Goal: Task Accomplishment & Management: Manage account settings

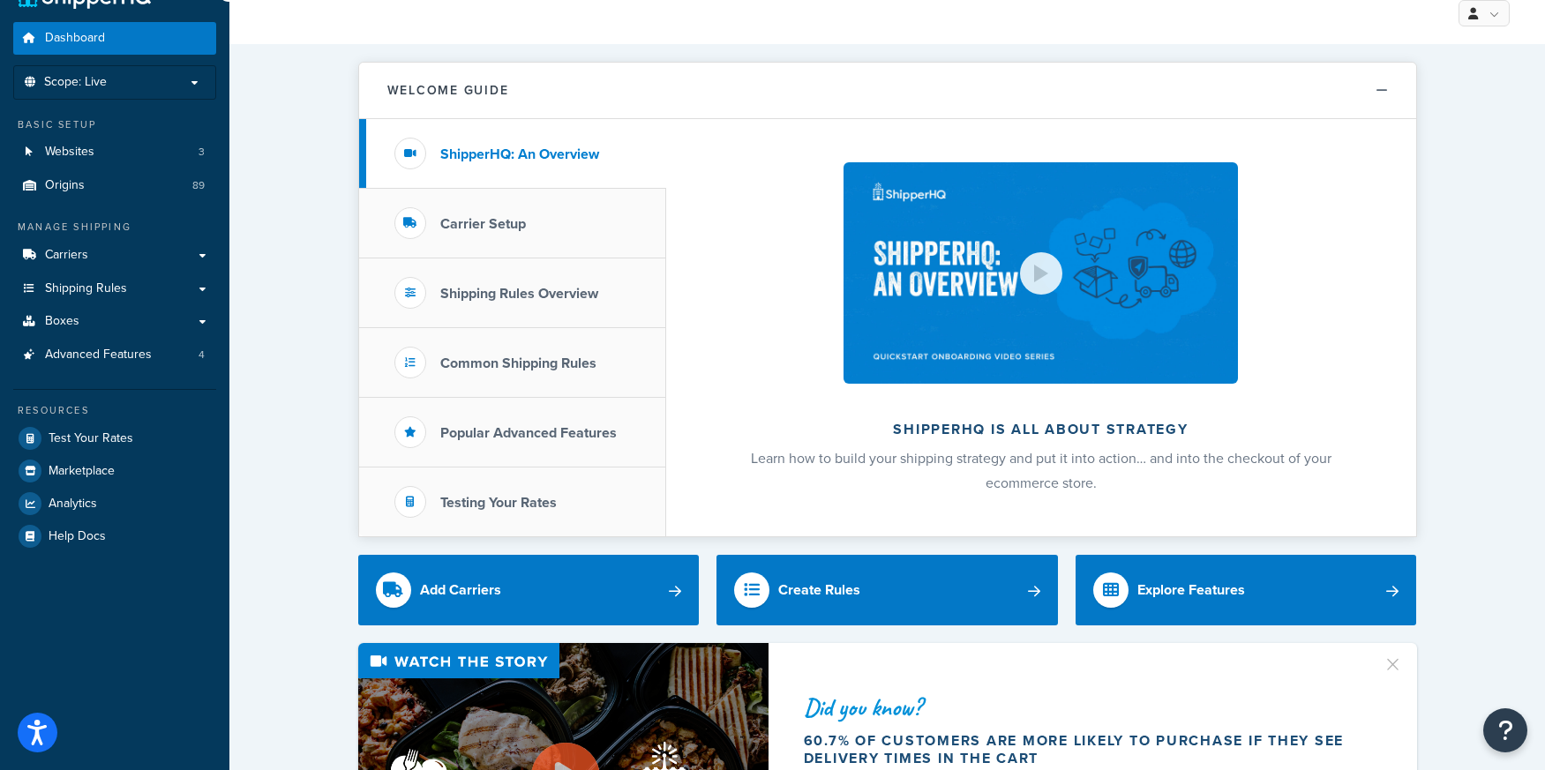
scroll to position [88, 0]
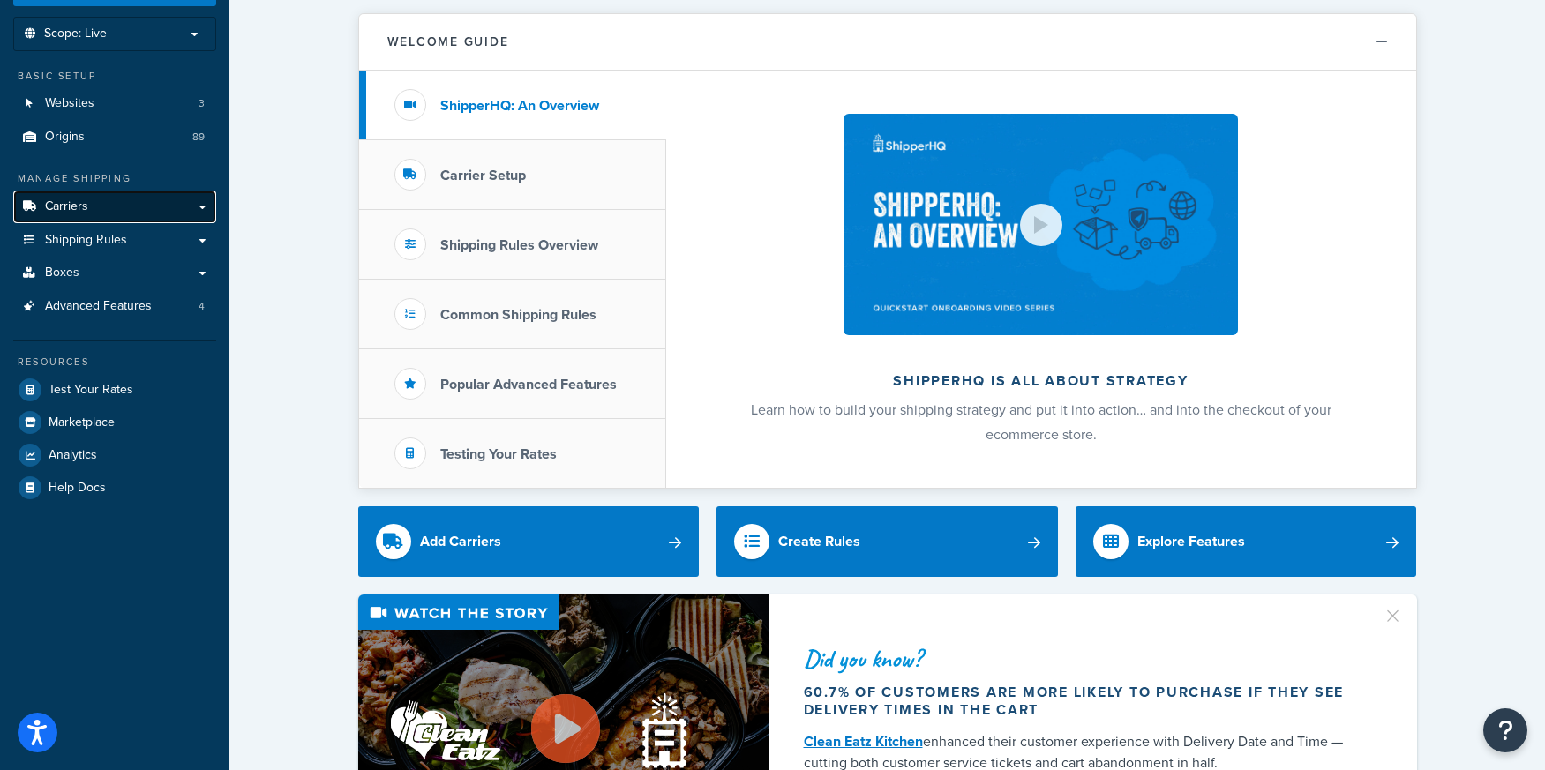
click at [66, 199] on span "Carriers" at bounding box center [66, 206] width 43 height 15
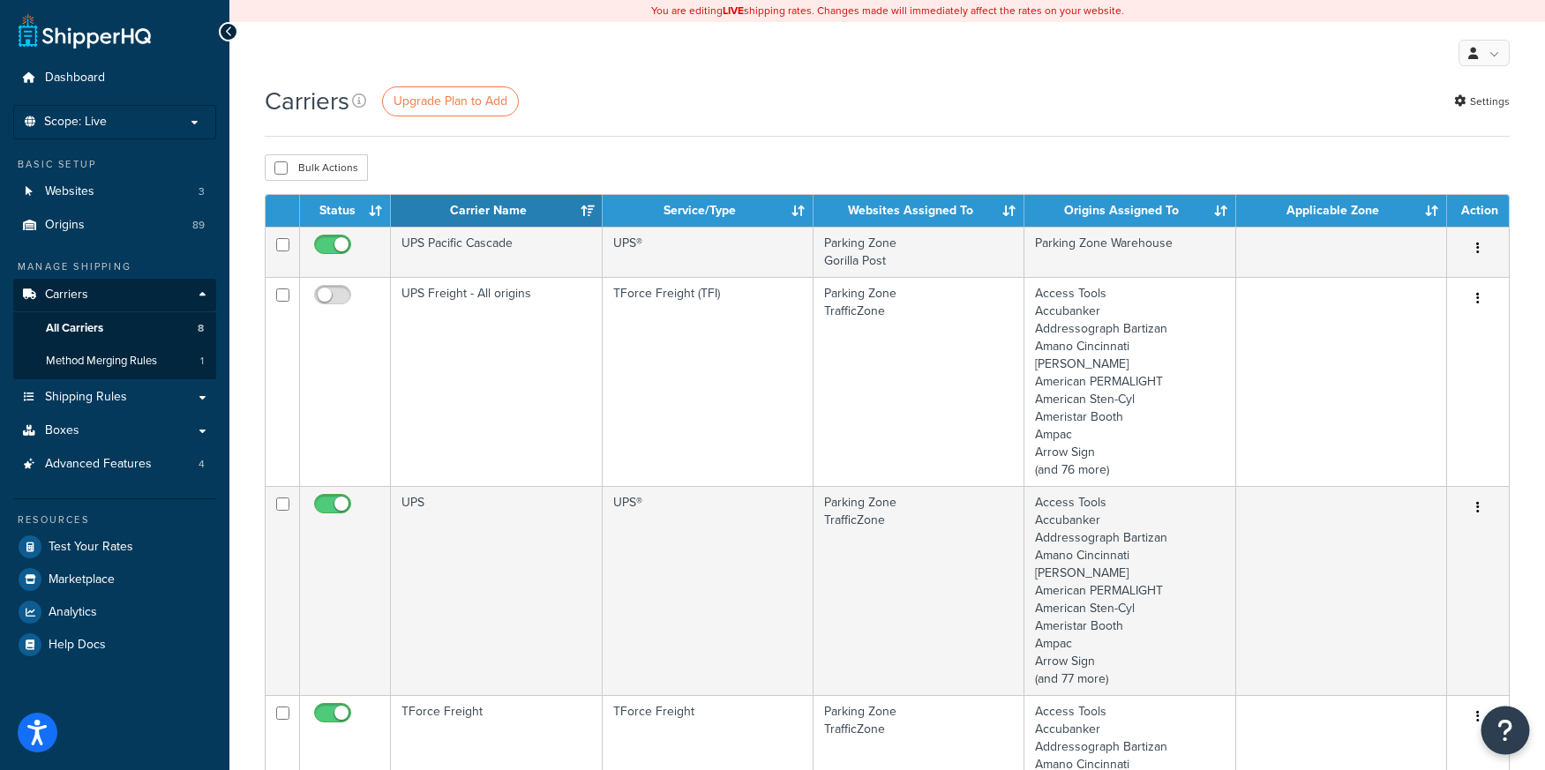
click at [1503, 728] on icon "Open Resource Center" at bounding box center [1505, 730] width 17 height 25
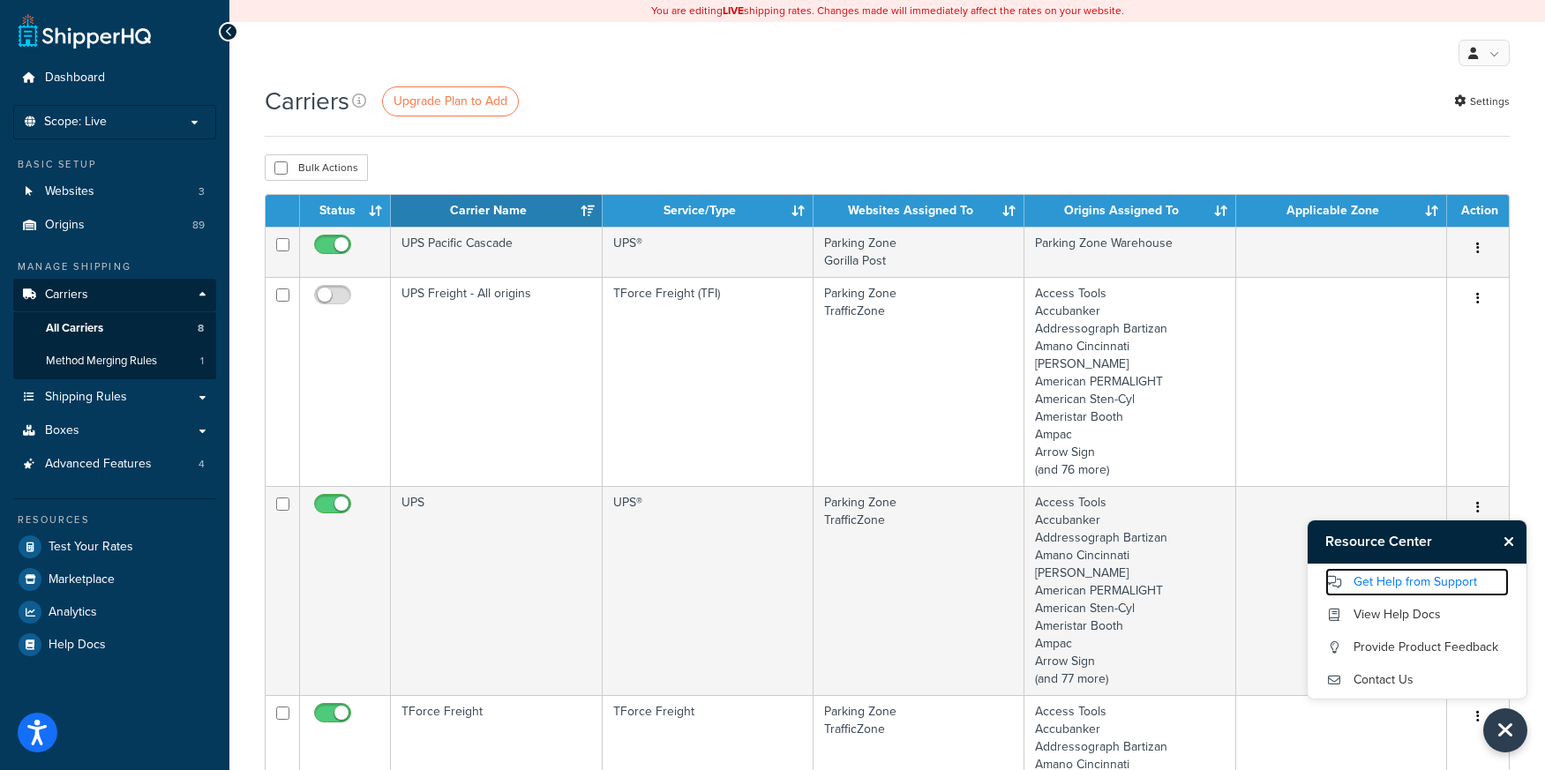
click at [1387, 576] on link "Get Help from Support" at bounding box center [1416, 582] width 183 height 28
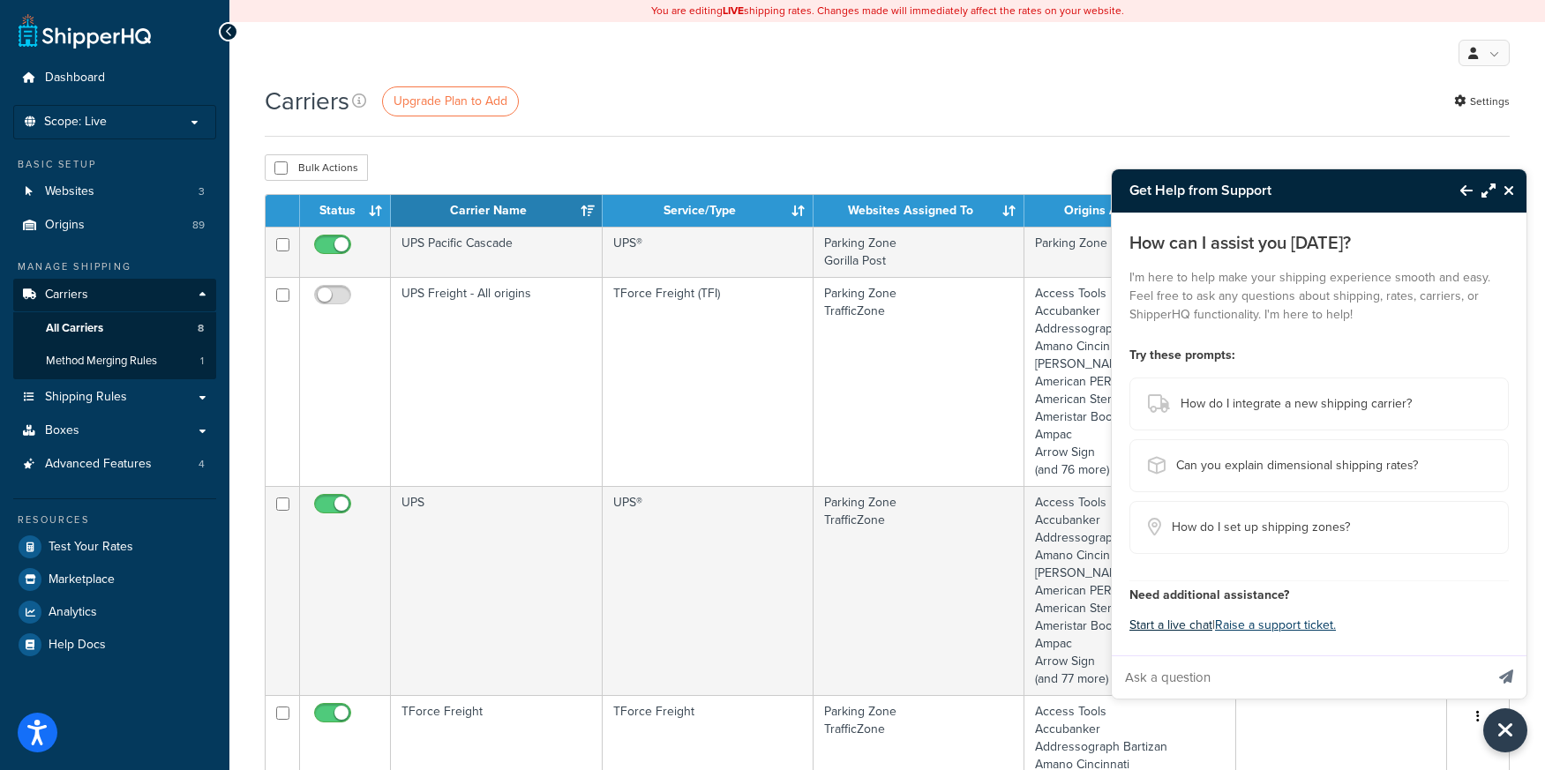
click at [1181, 629] on button "Start a live chat" at bounding box center [1170, 625] width 83 height 25
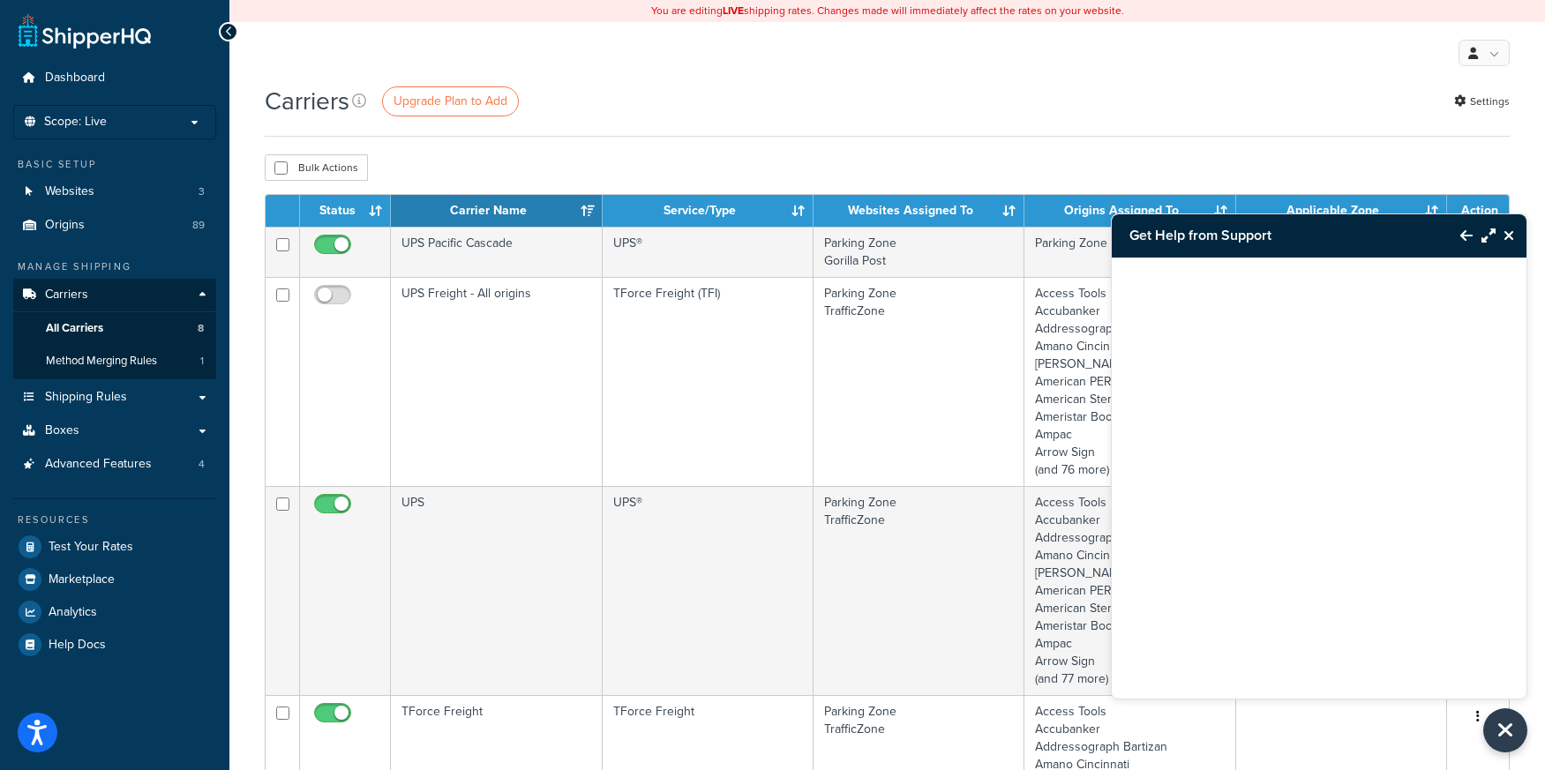
click at [1507, 234] on icon "Close Resource Center" at bounding box center [1508, 235] width 11 height 14
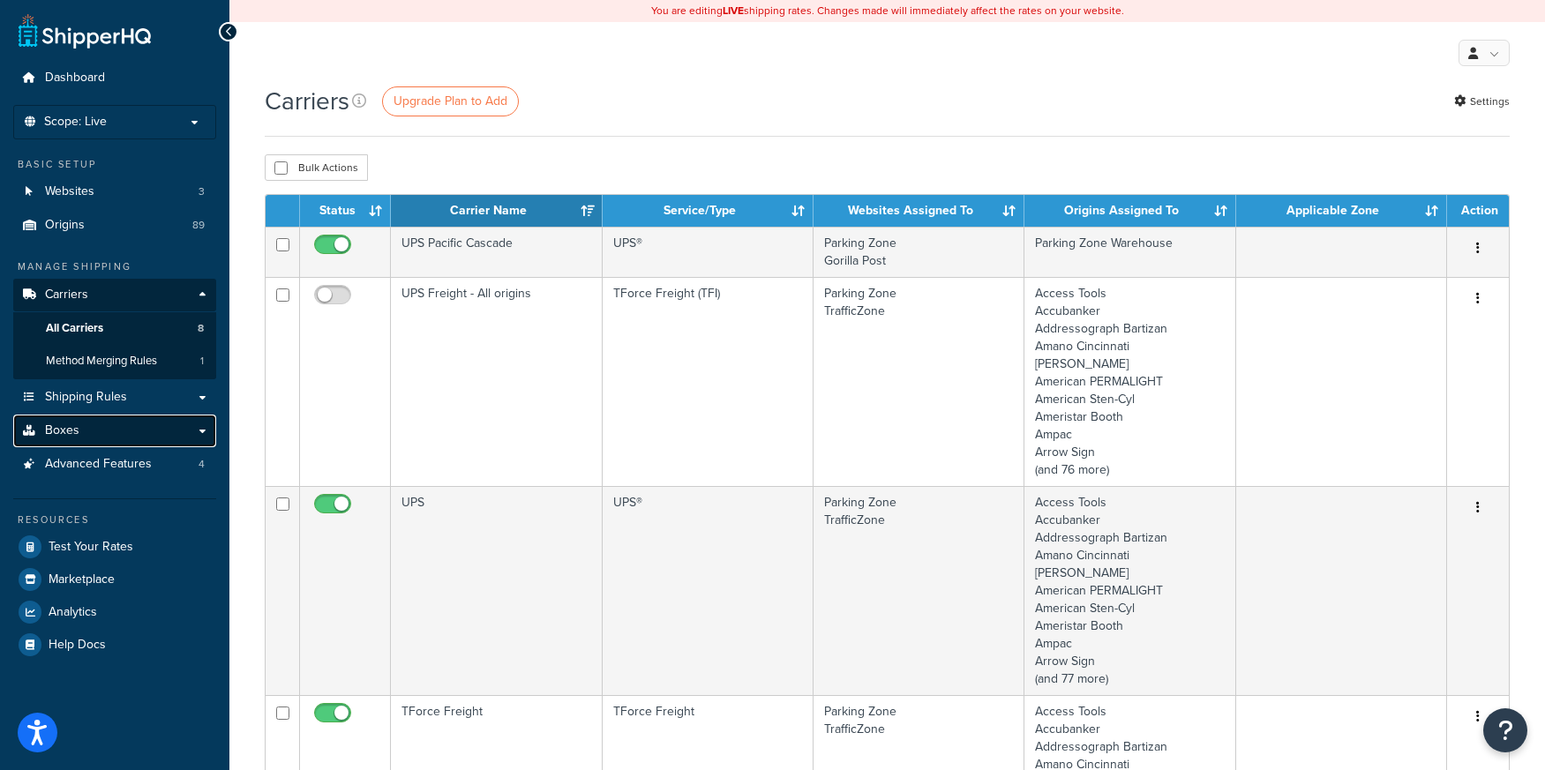
click at [53, 433] on span "Boxes" at bounding box center [62, 430] width 34 height 15
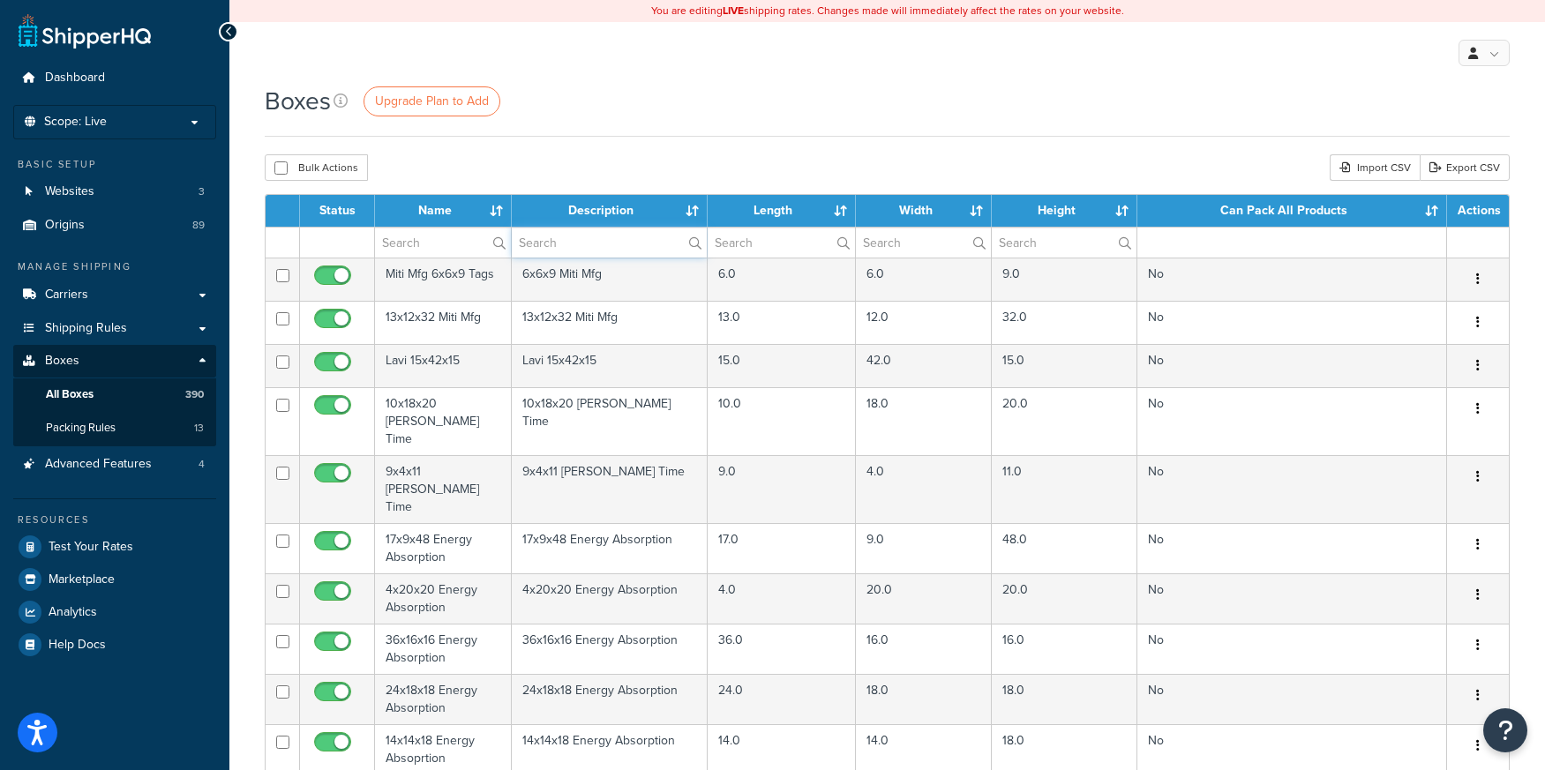
click at [555, 235] on input "text" at bounding box center [609, 243] width 195 height 30
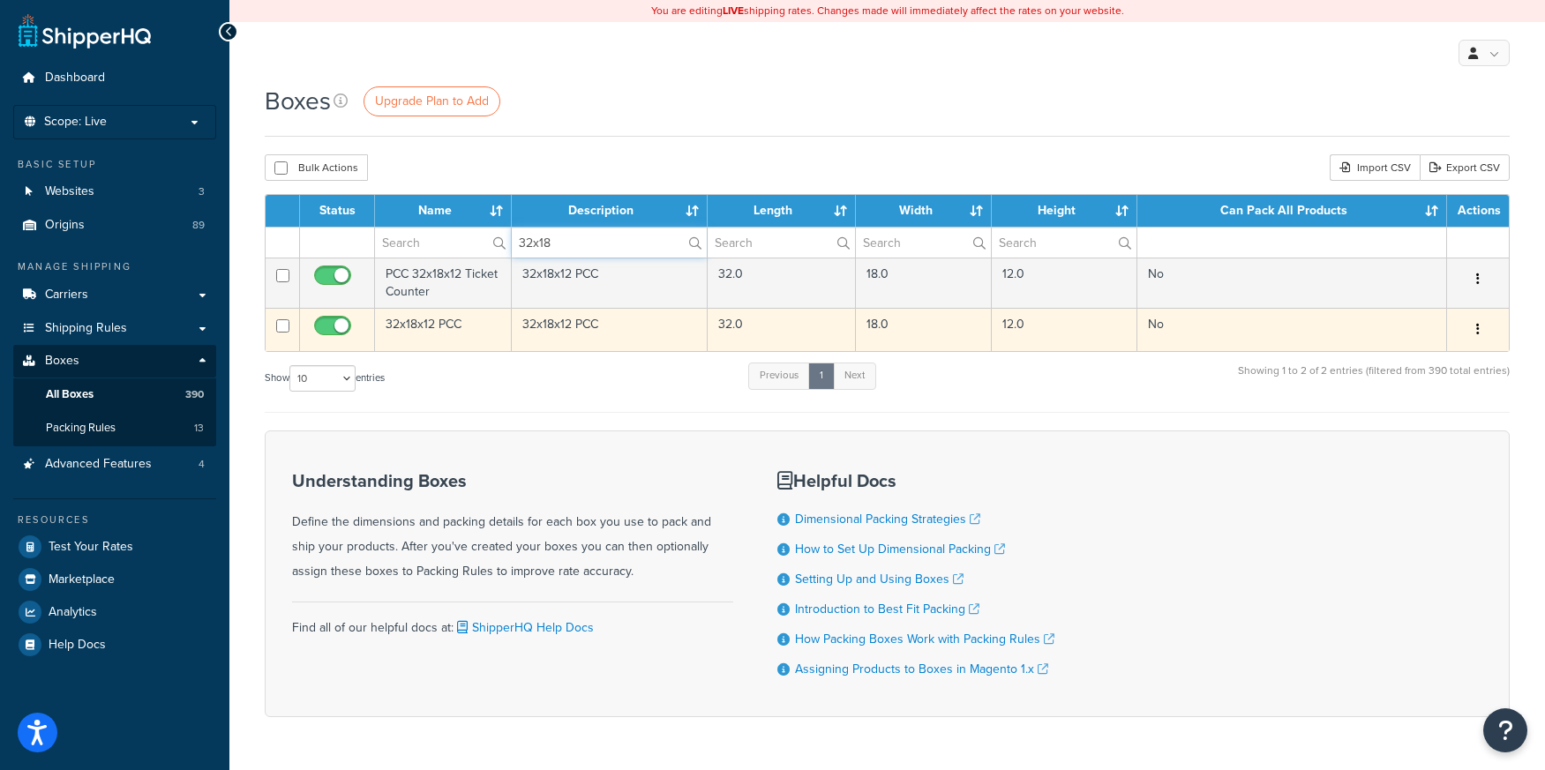
type input "32x18"
click at [403, 329] on td "32x18x12 PCC" at bounding box center [443, 329] width 137 height 43
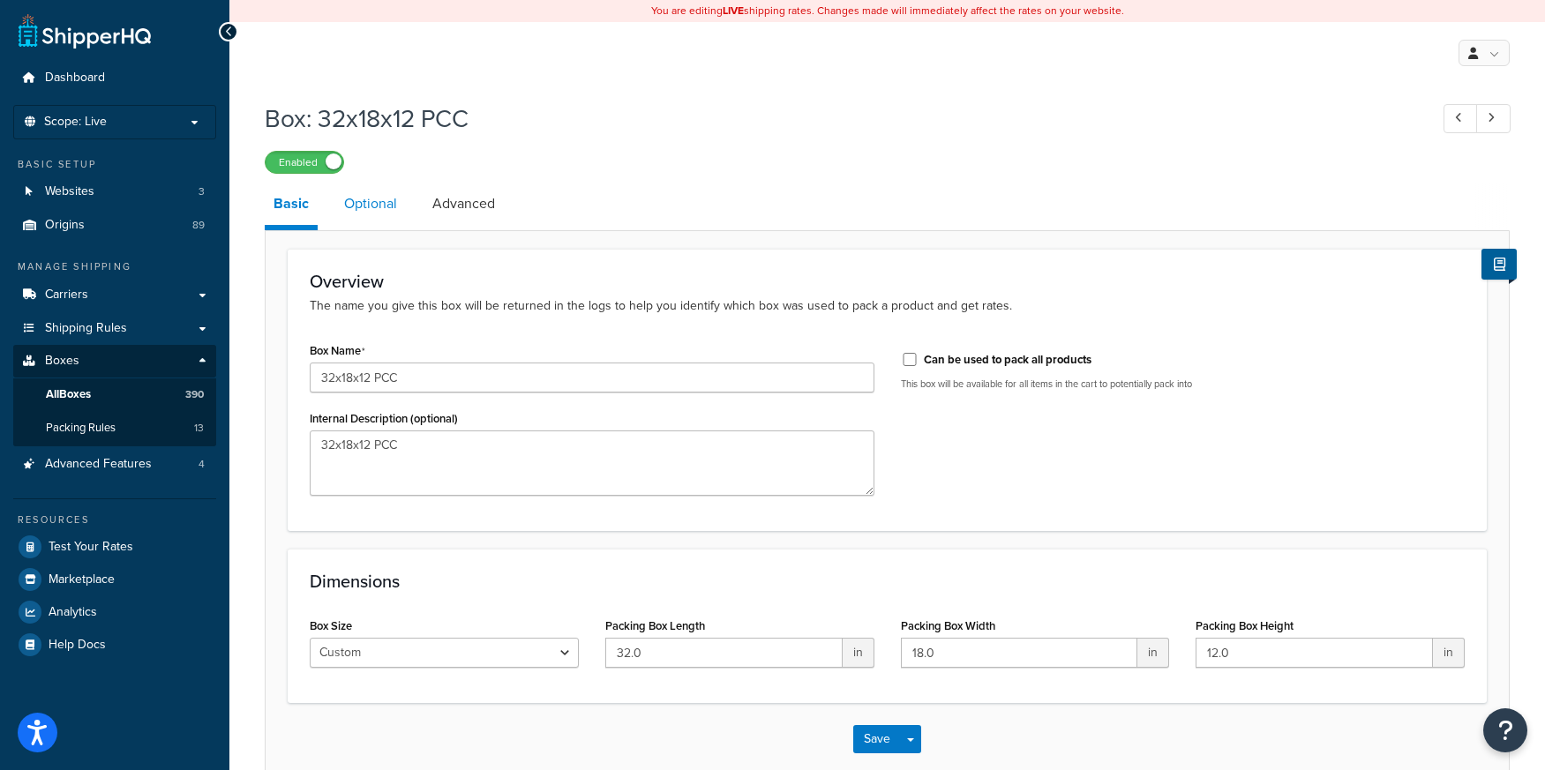
click at [374, 217] on link "Optional" at bounding box center [370, 204] width 71 height 42
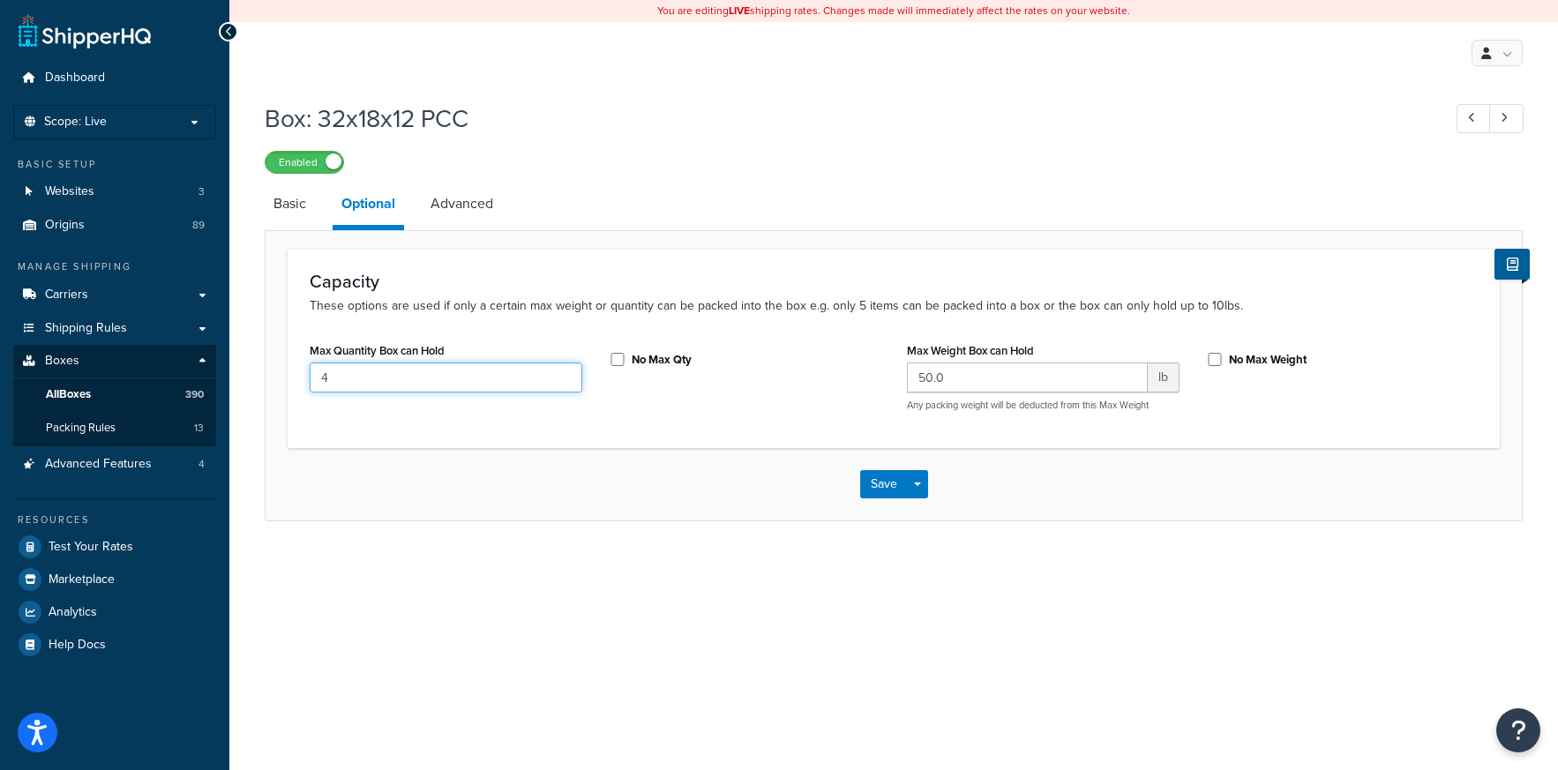
drag, startPoint x: 333, startPoint y: 384, endPoint x: 298, endPoint y: 382, distance: 34.4
click at [298, 382] on div "Max Quantity Box can Hold 4" at bounding box center [445, 372] width 299 height 68
type input "1"
drag, startPoint x: 976, startPoint y: 378, endPoint x: 804, endPoint y: 370, distance: 172.2
click at [804, 370] on div "Max Quantity Box can Hold 1 No Max Qty Max Weight Box can Hold 50.0 lb Any pack…" at bounding box center [893, 381] width 1194 height 87
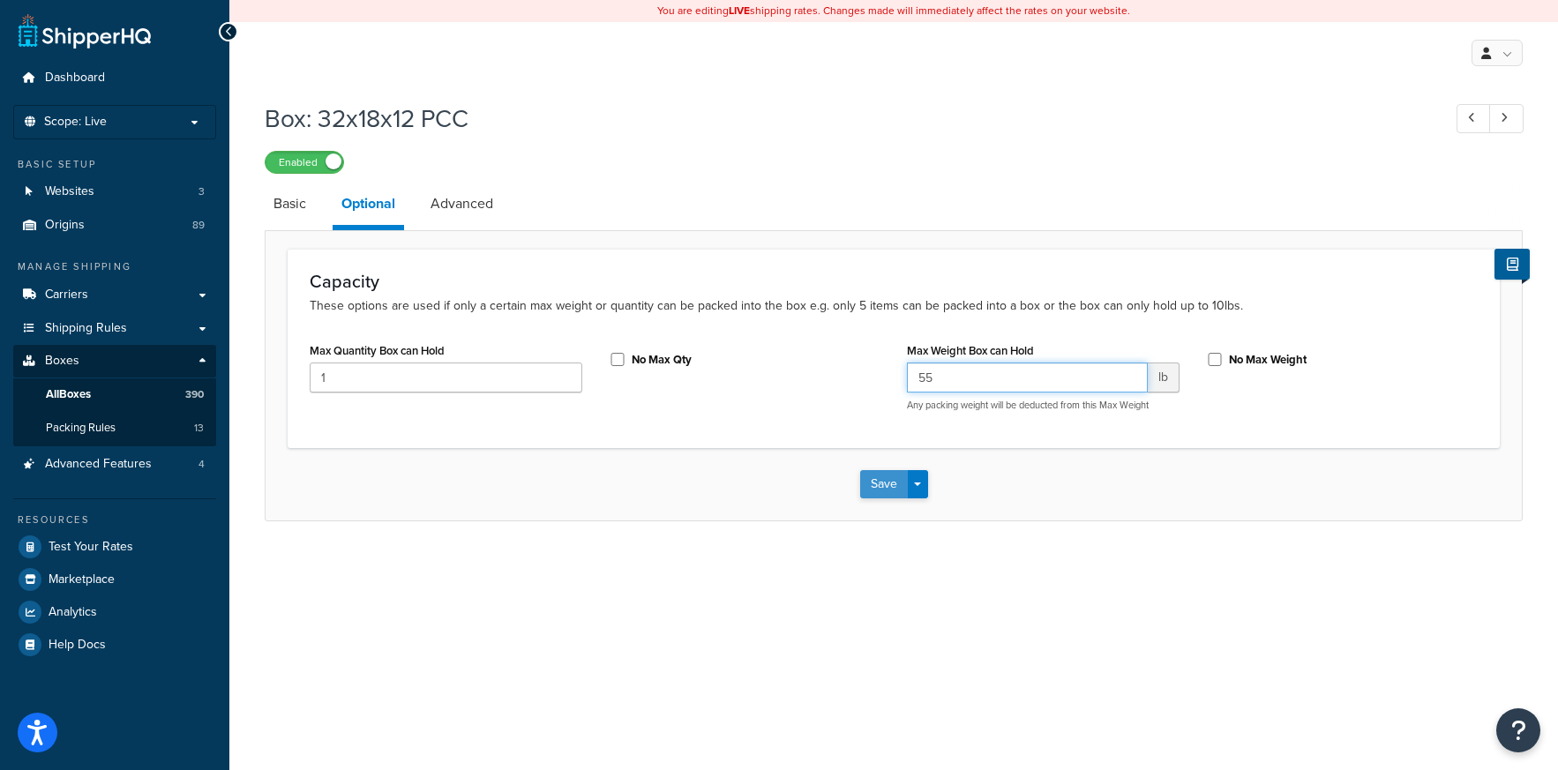
type input "55"
click at [875, 481] on button "Save" at bounding box center [884, 484] width 48 height 28
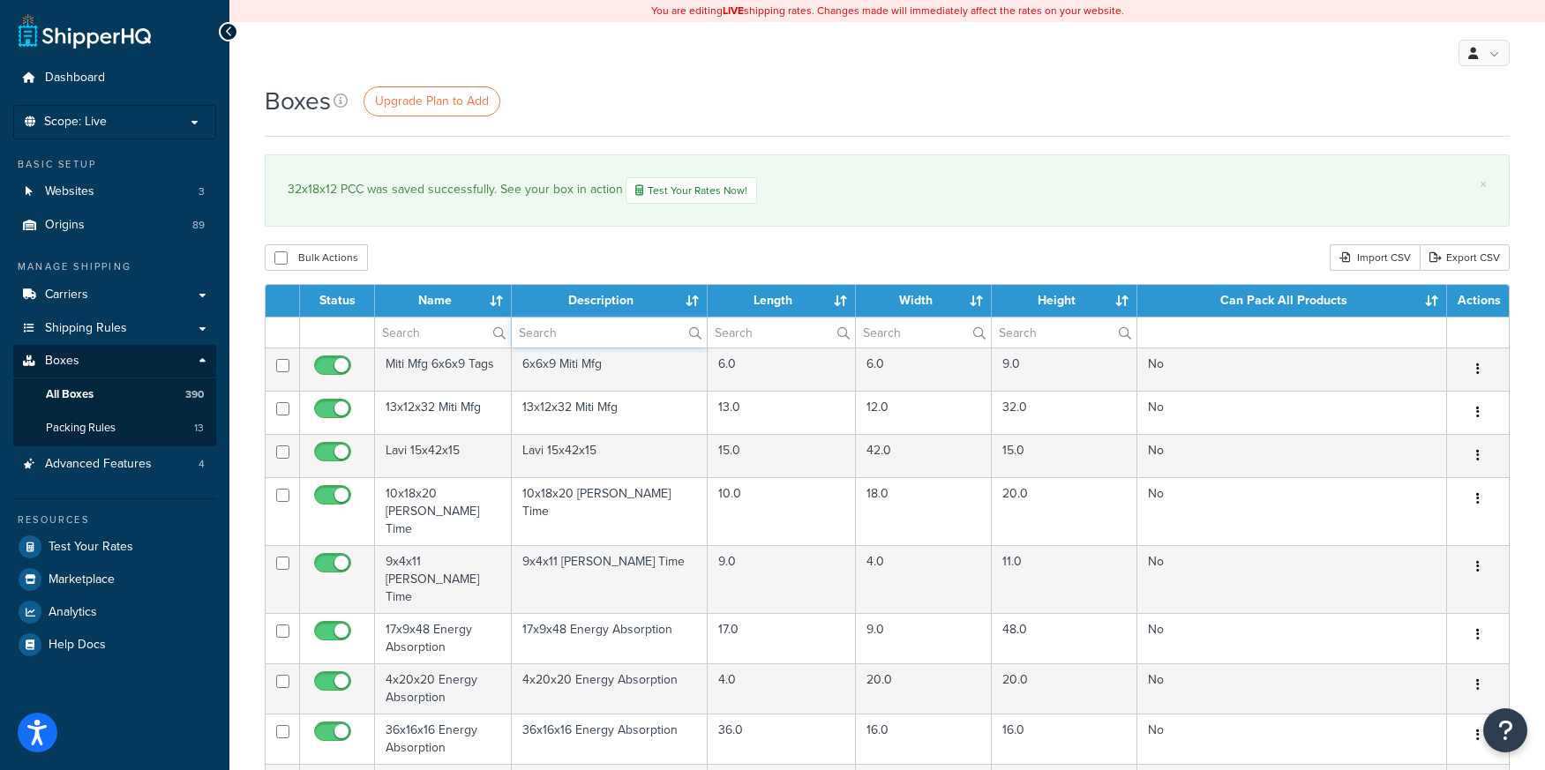
click at [553, 330] on input "text" at bounding box center [609, 333] width 195 height 30
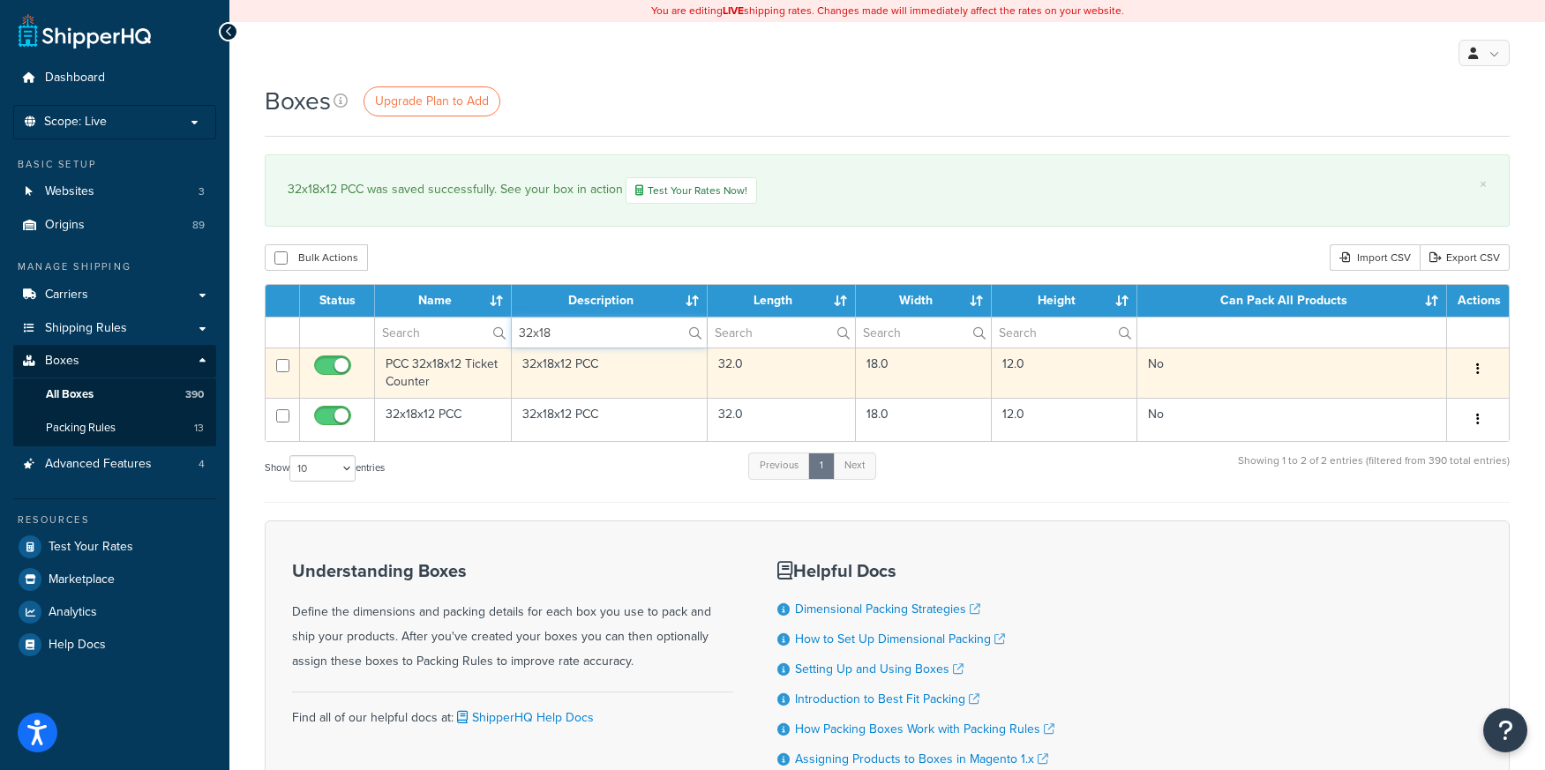
type input "32x18"
click at [417, 382] on td "PCC 32x18x12 Ticket Counter" at bounding box center [443, 373] width 137 height 50
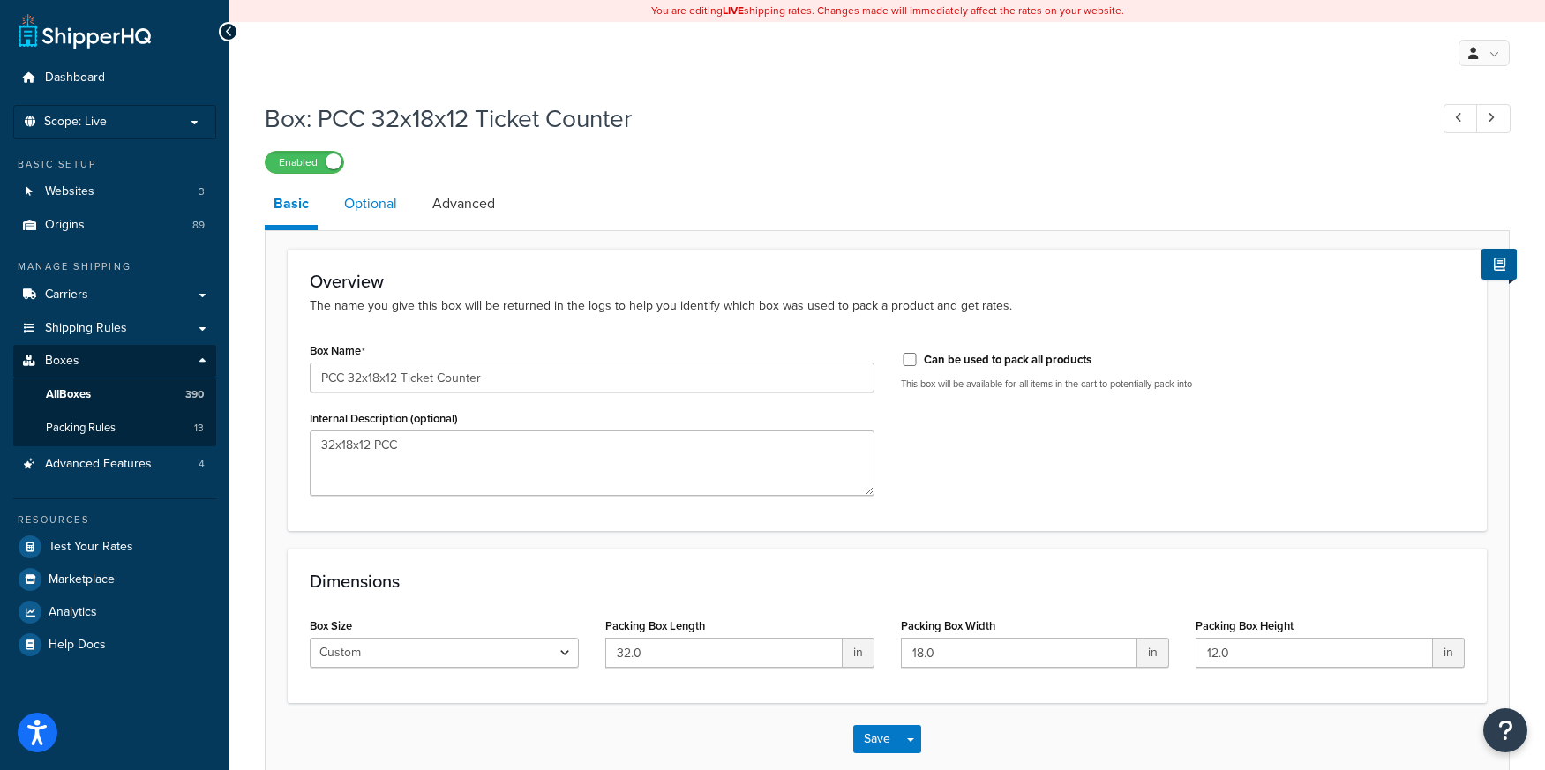
click at [362, 196] on link "Optional" at bounding box center [370, 204] width 71 height 42
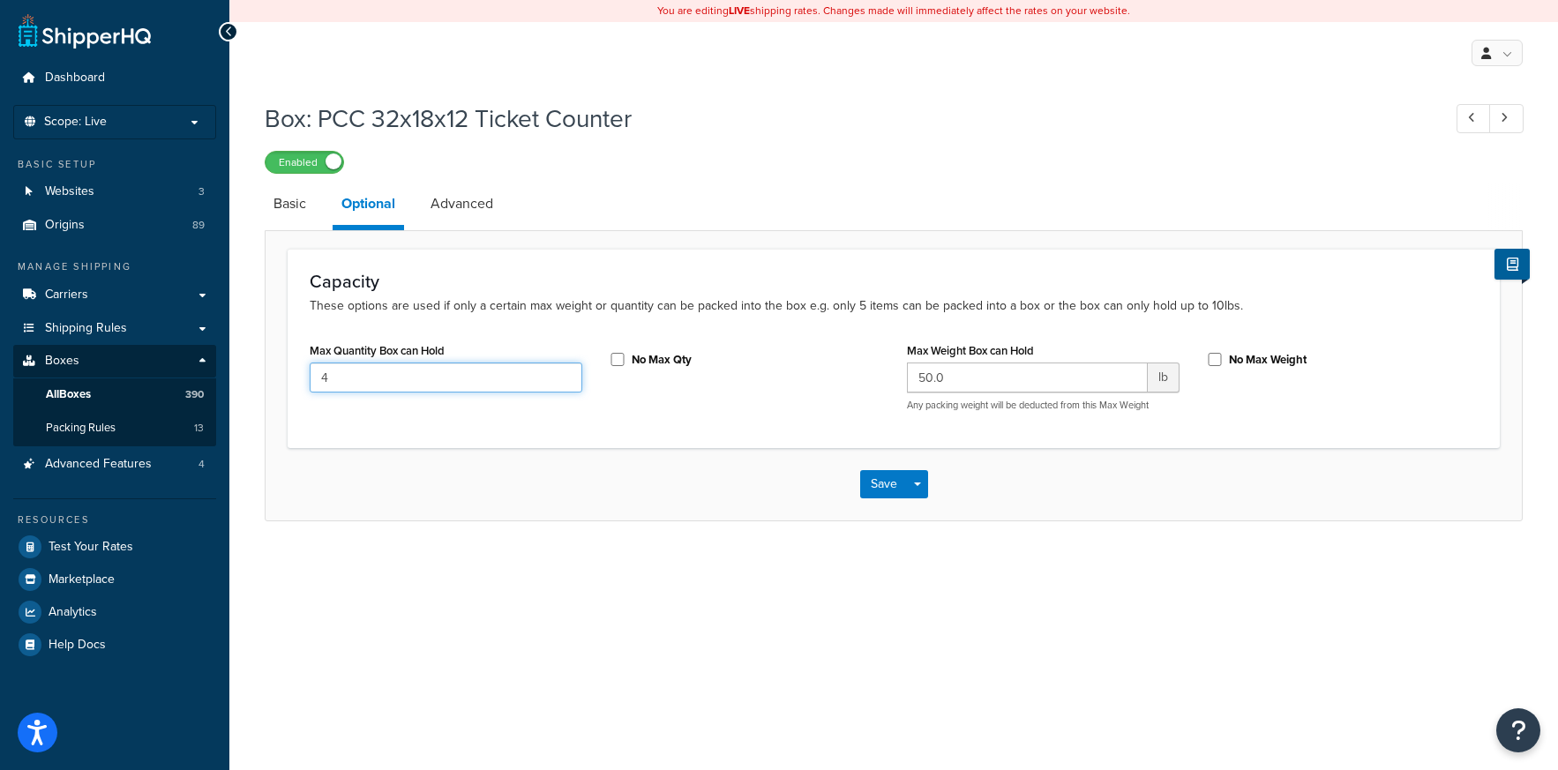
drag, startPoint x: 363, startPoint y: 370, endPoint x: 265, endPoint y: 376, distance: 98.1
click at [265, 376] on div "Capacity These options are used if only a certain max weight or quantity can be…" at bounding box center [894, 375] width 1258 height 290
type input "1"
drag, startPoint x: 975, startPoint y: 370, endPoint x: 839, endPoint y: 378, distance: 136.1
click at [857, 378] on div "Max Quantity Box can Hold 1 No Max Qty Max Weight Box can Hold 50.0 lb Any pack…" at bounding box center [893, 381] width 1194 height 87
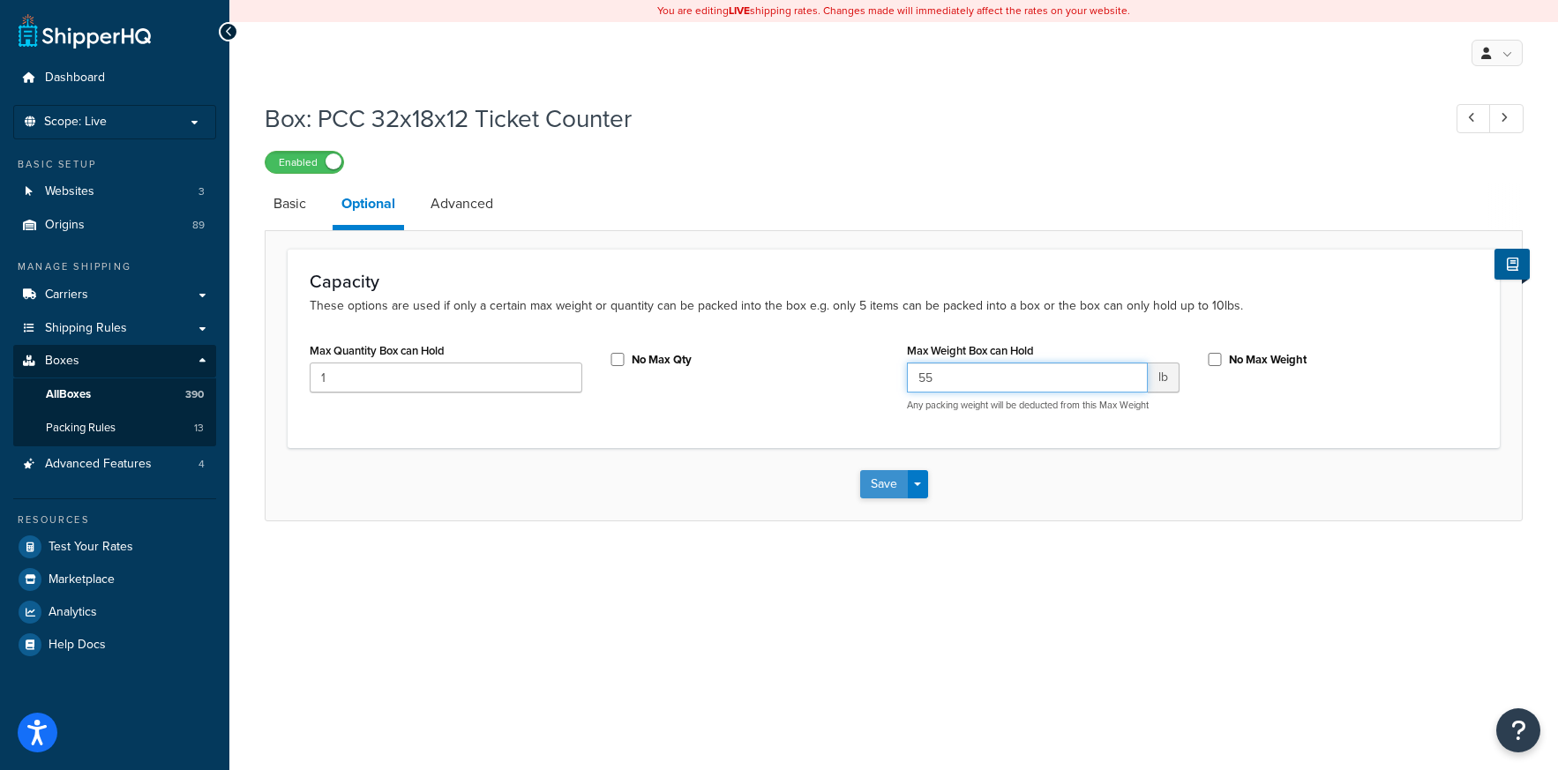
type input "55"
click at [879, 483] on button "Save" at bounding box center [884, 484] width 48 height 28
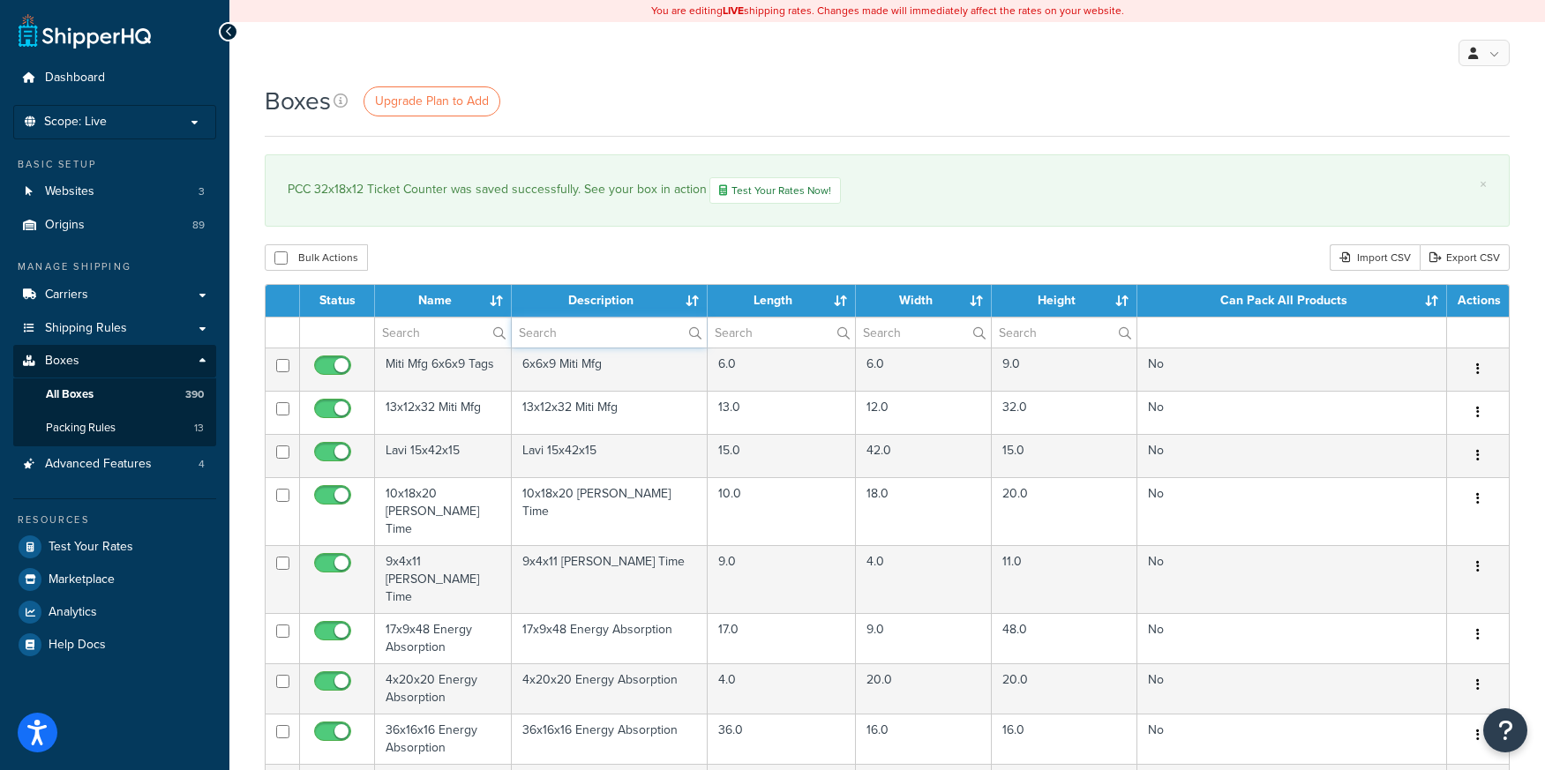
click at [585, 339] on input "text" at bounding box center [609, 333] width 195 height 30
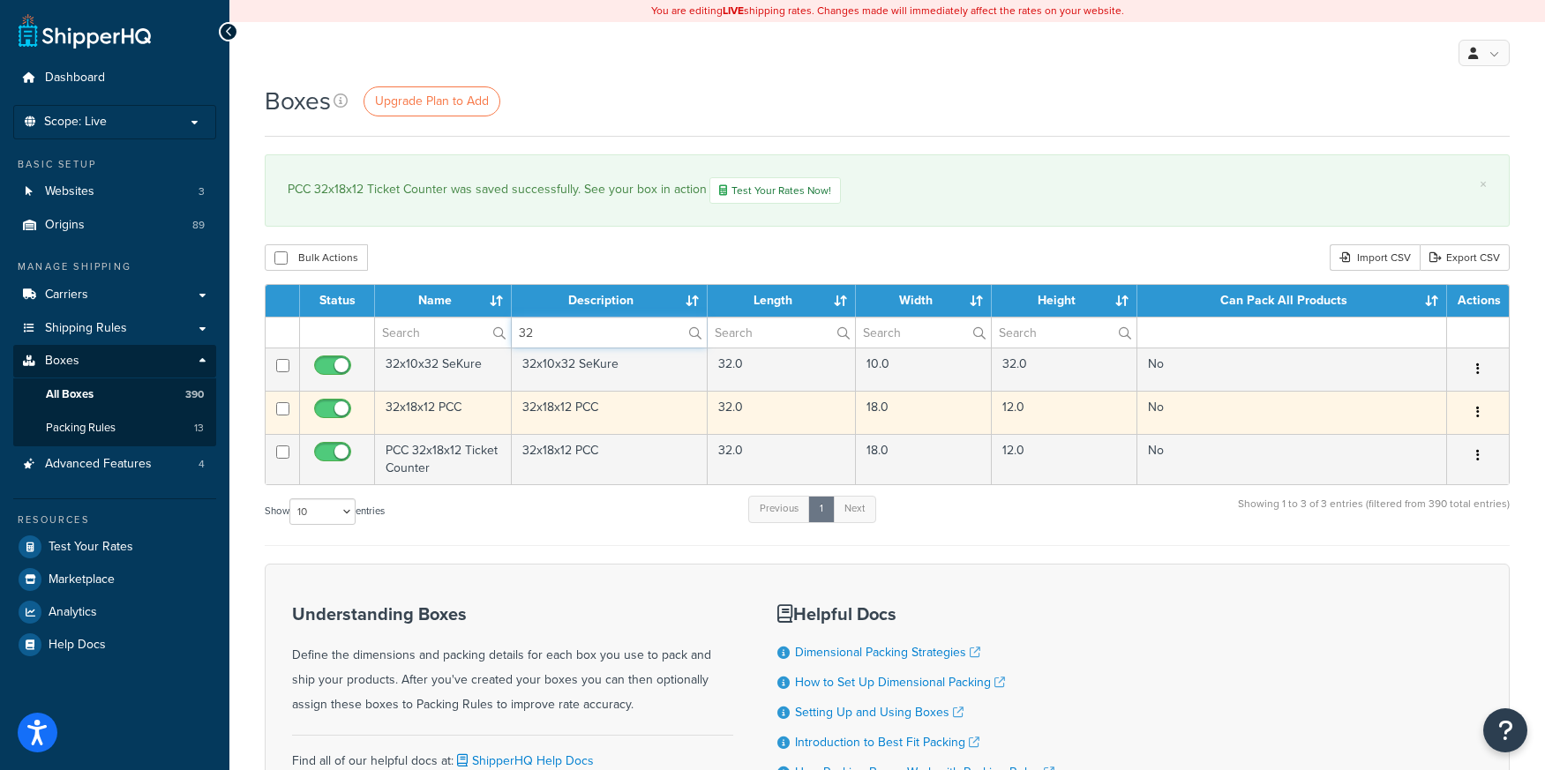
type input "32"
click at [617, 407] on td "32x18x12 PCC" at bounding box center [610, 412] width 196 height 43
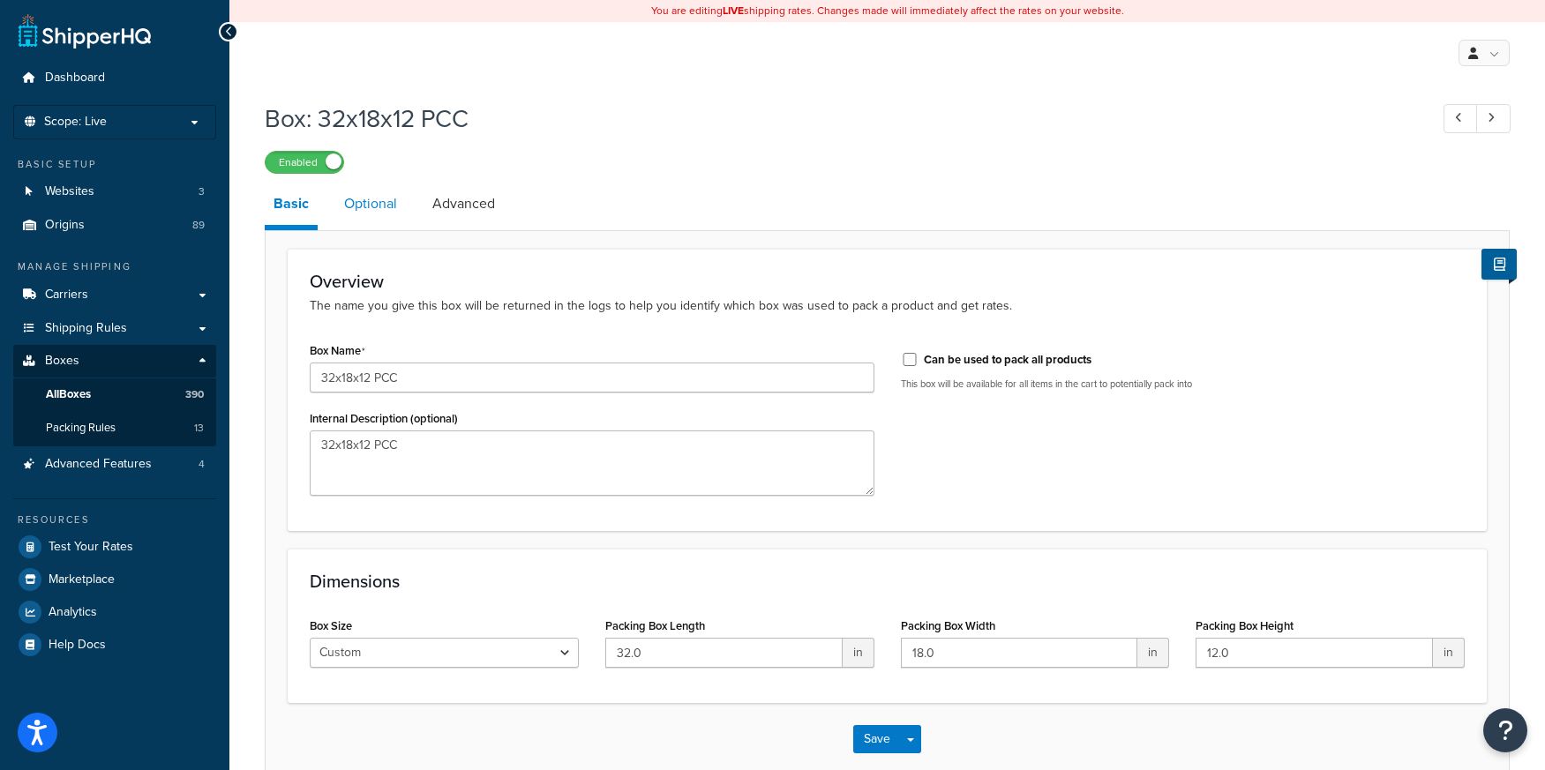
click at [363, 206] on link "Optional" at bounding box center [370, 204] width 71 height 42
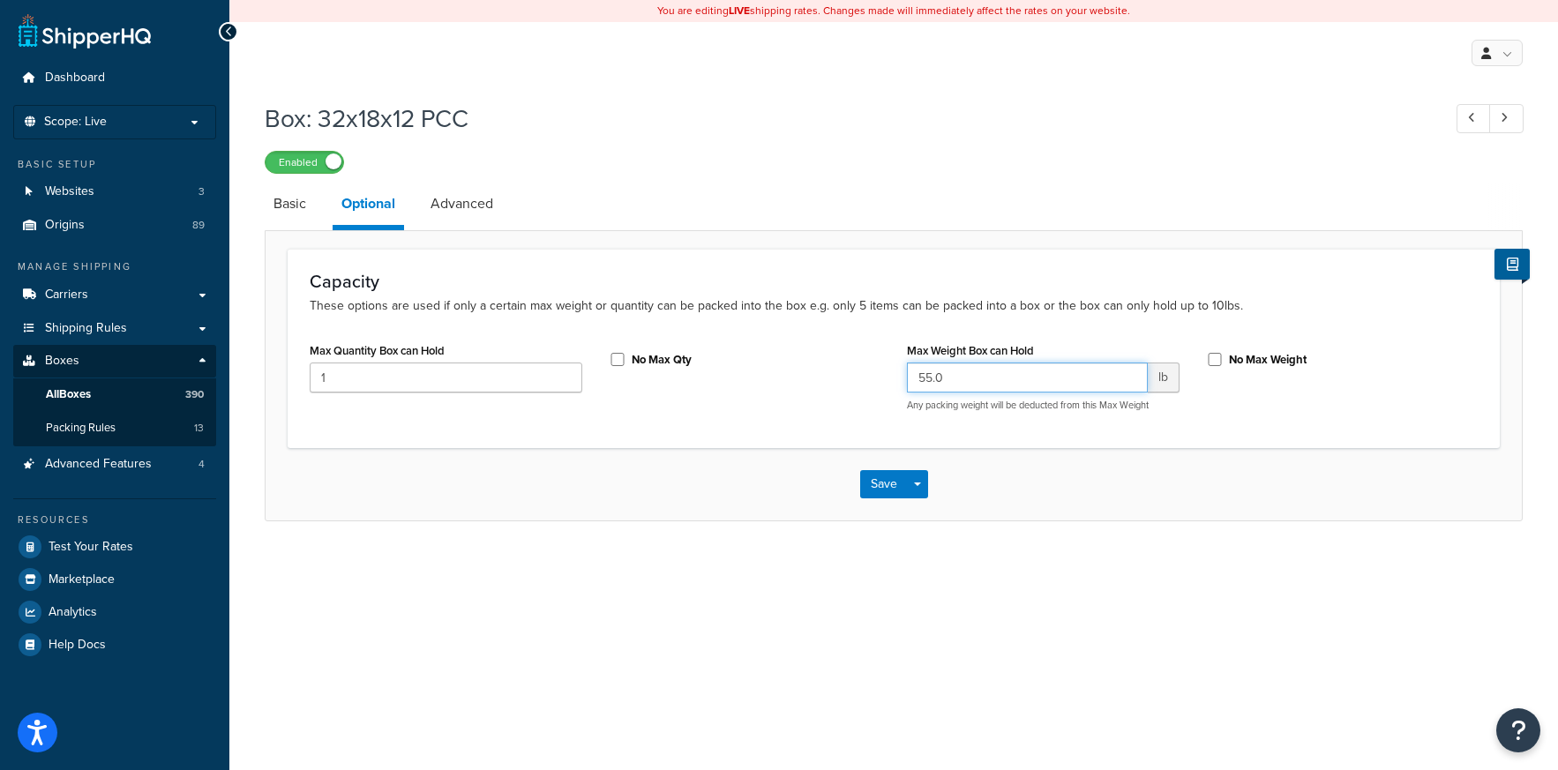
drag, startPoint x: 956, startPoint y: 383, endPoint x: 865, endPoint y: 369, distance: 91.9
click at [865, 369] on div "Max Quantity Box can Hold 1 No Max Qty Max Weight Box can Hold 55.0 lb Any pack…" at bounding box center [893, 381] width 1194 height 87
type input "150"
drag, startPoint x: 335, startPoint y: 379, endPoint x: 292, endPoint y: 385, distance: 43.5
click at [292, 385] on div "Capacity These options are used if only a certain max weight or quantity can be…" at bounding box center [894, 348] width 1212 height 198
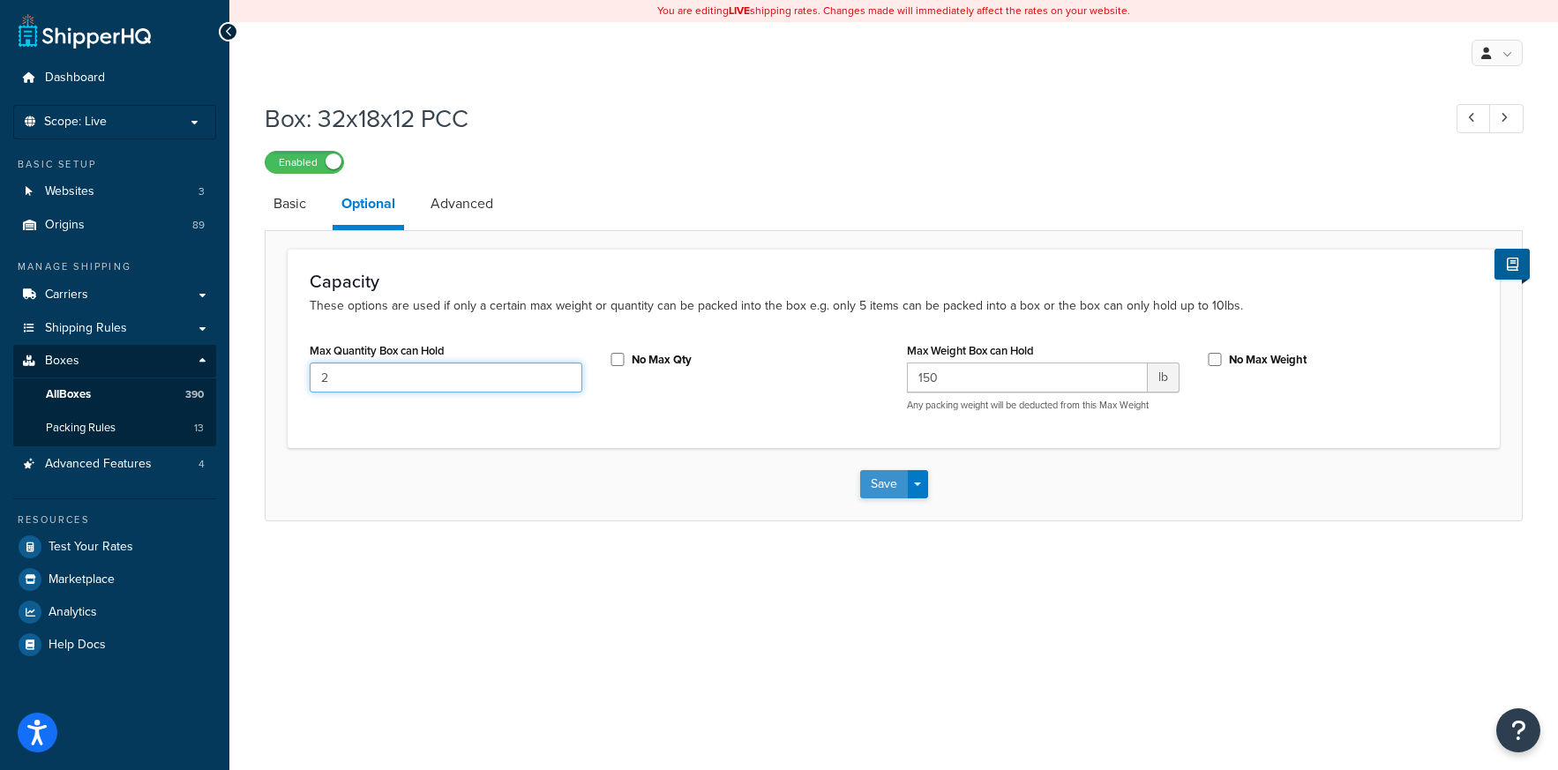
type input "2"
click at [876, 482] on button "Save" at bounding box center [884, 484] width 48 height 28
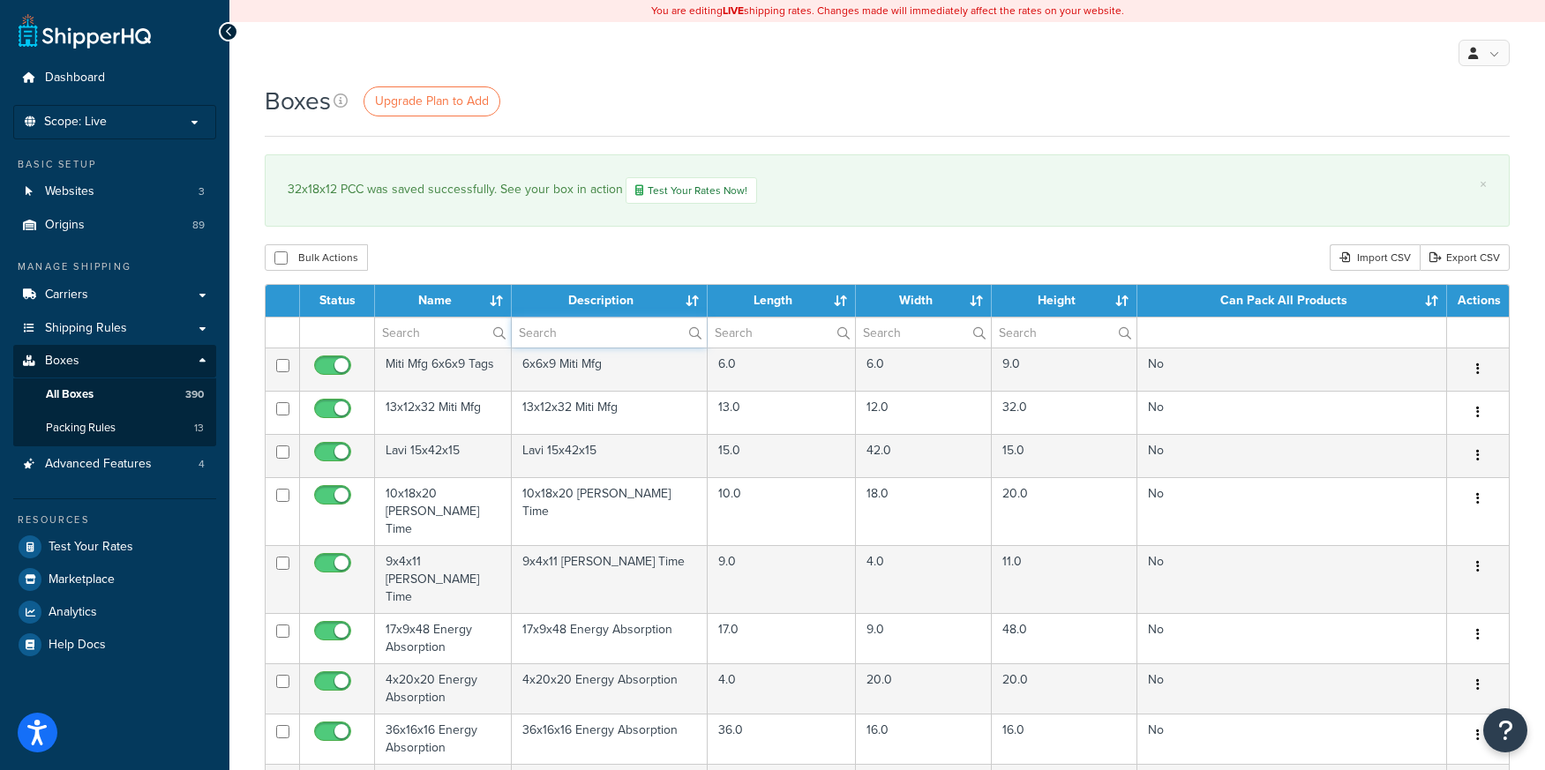
click at [615, 344] on input "text" at bounding box center [609, 333] width 195 height 30
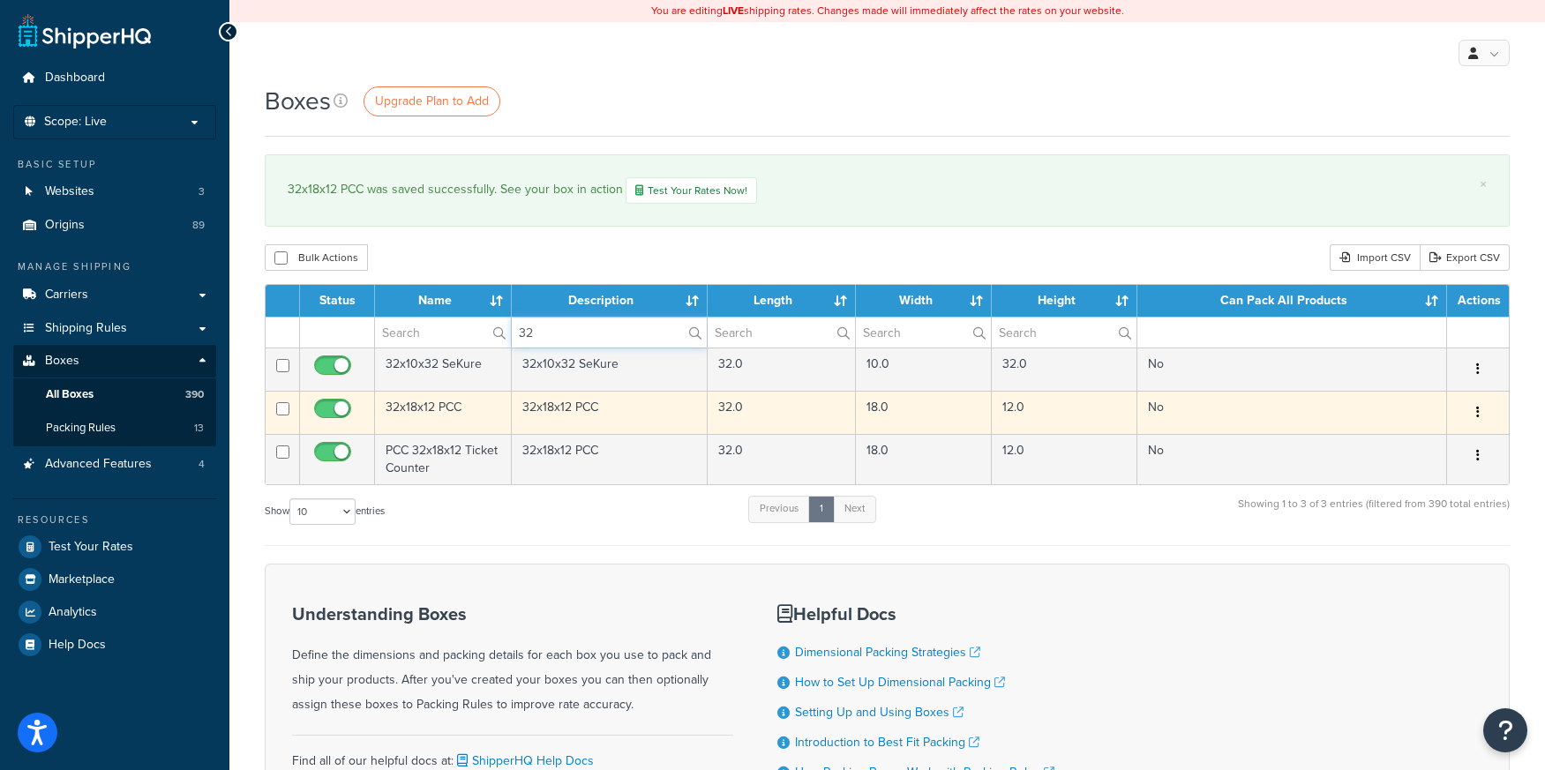
type input "32"
click at [594, 413] on td "32x18x12 PCC" at bounding box center [610, 412] width 196 height 43
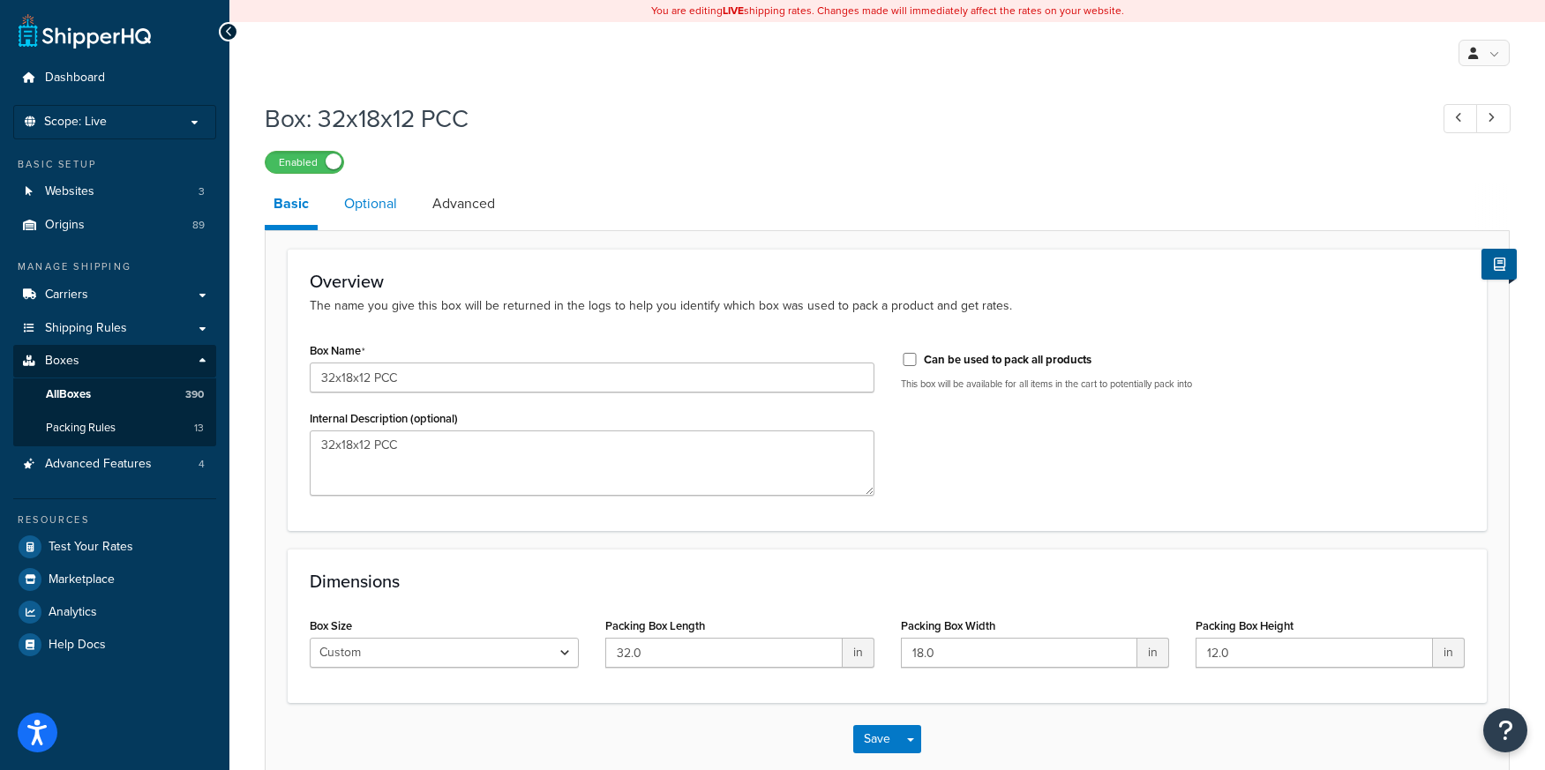
click at [373, 210] on link "Optional" at bounding box center [370, 204] width 71 height 42
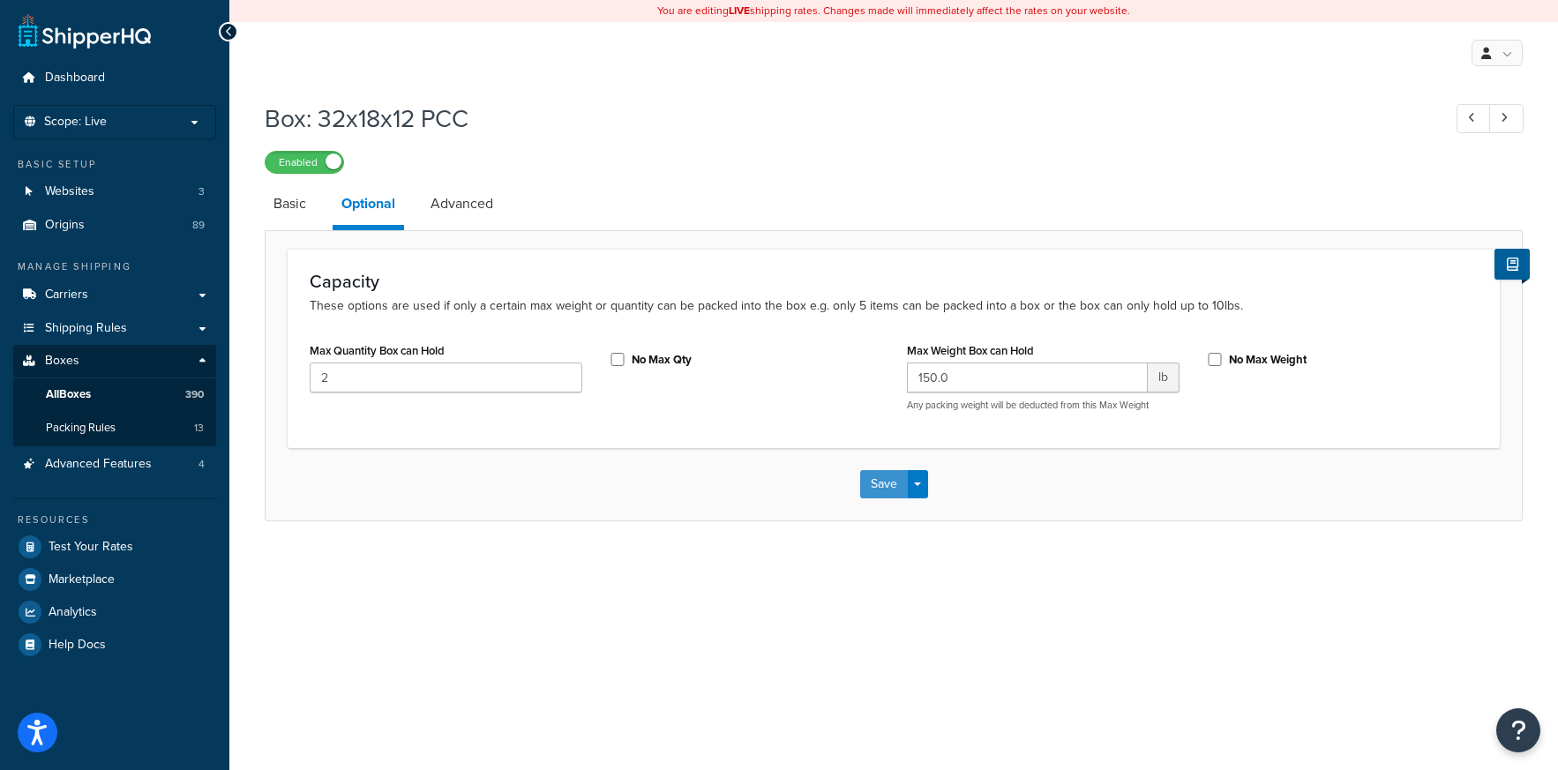
click at [887, 490] on button "Save" at bounding box center [884, 484] width 48 height 28
